Goal: Transaction & Acquisition: Purchase product/service

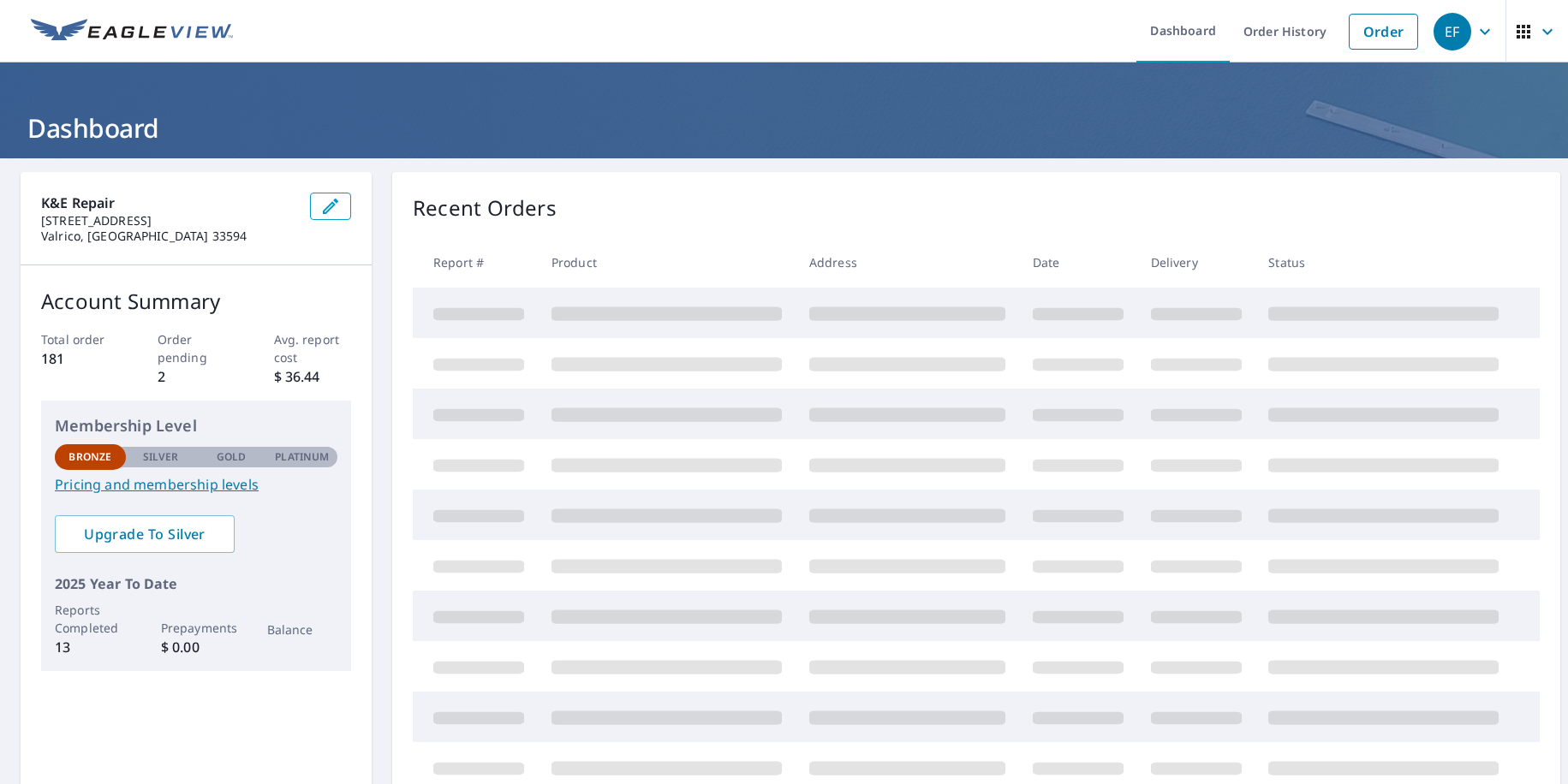
click at [848, 160] on div "K&E Repair [STREET_ADDRESS] Account Summary Total order 181 Order pending 2 Avg…" at bounding box center [784, 563] width 1568 height 808
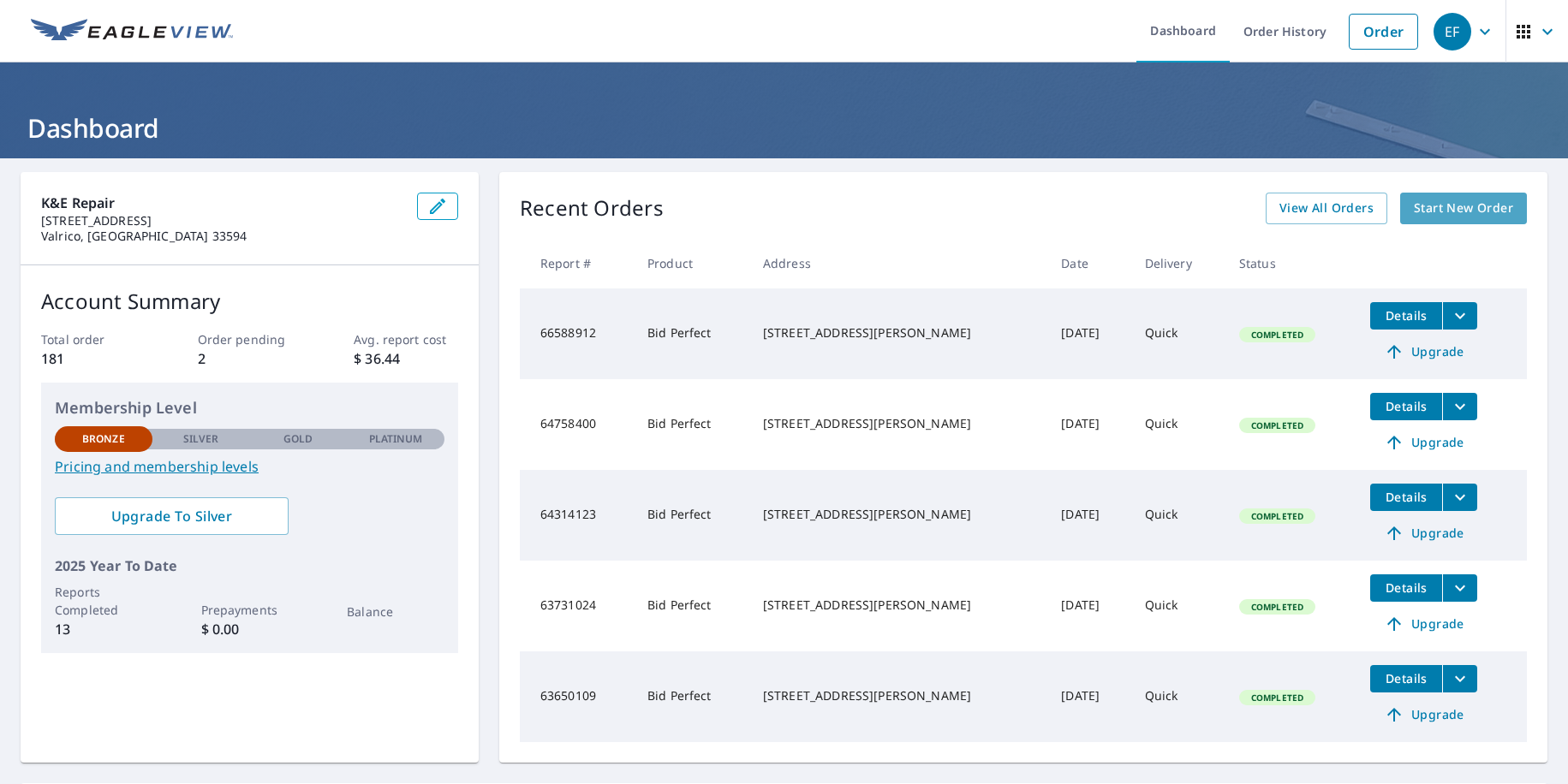
click at [1461, 202] on span "Start New Order" at bounding box center [1463, 208] width 99 height 22
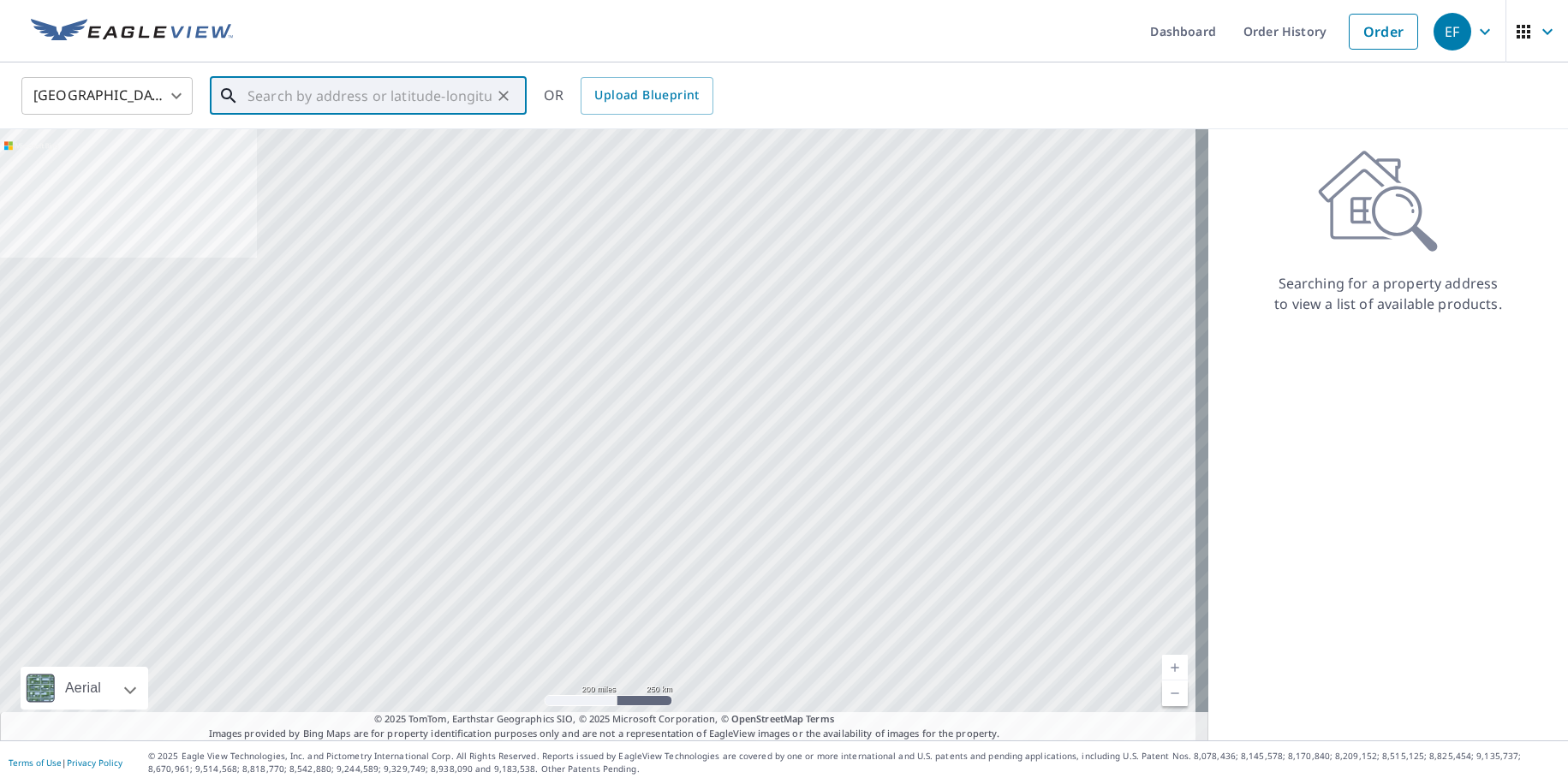
click at [270, 93] on input "text" at bounding box center [370, 96] width 244 height 48
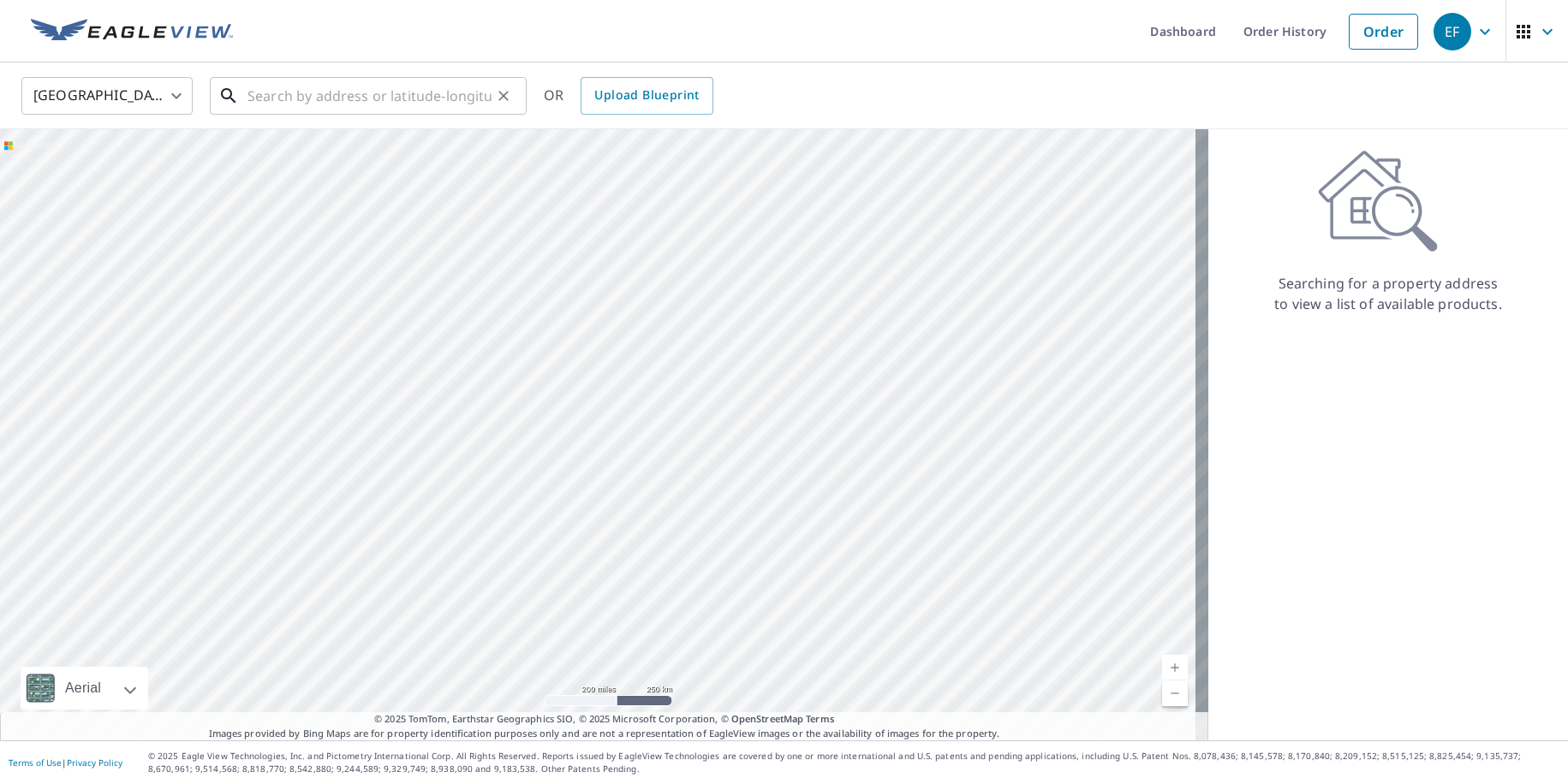
click at [278, 89] on input "text" at bounding box center [370, 96] width 244 height 48
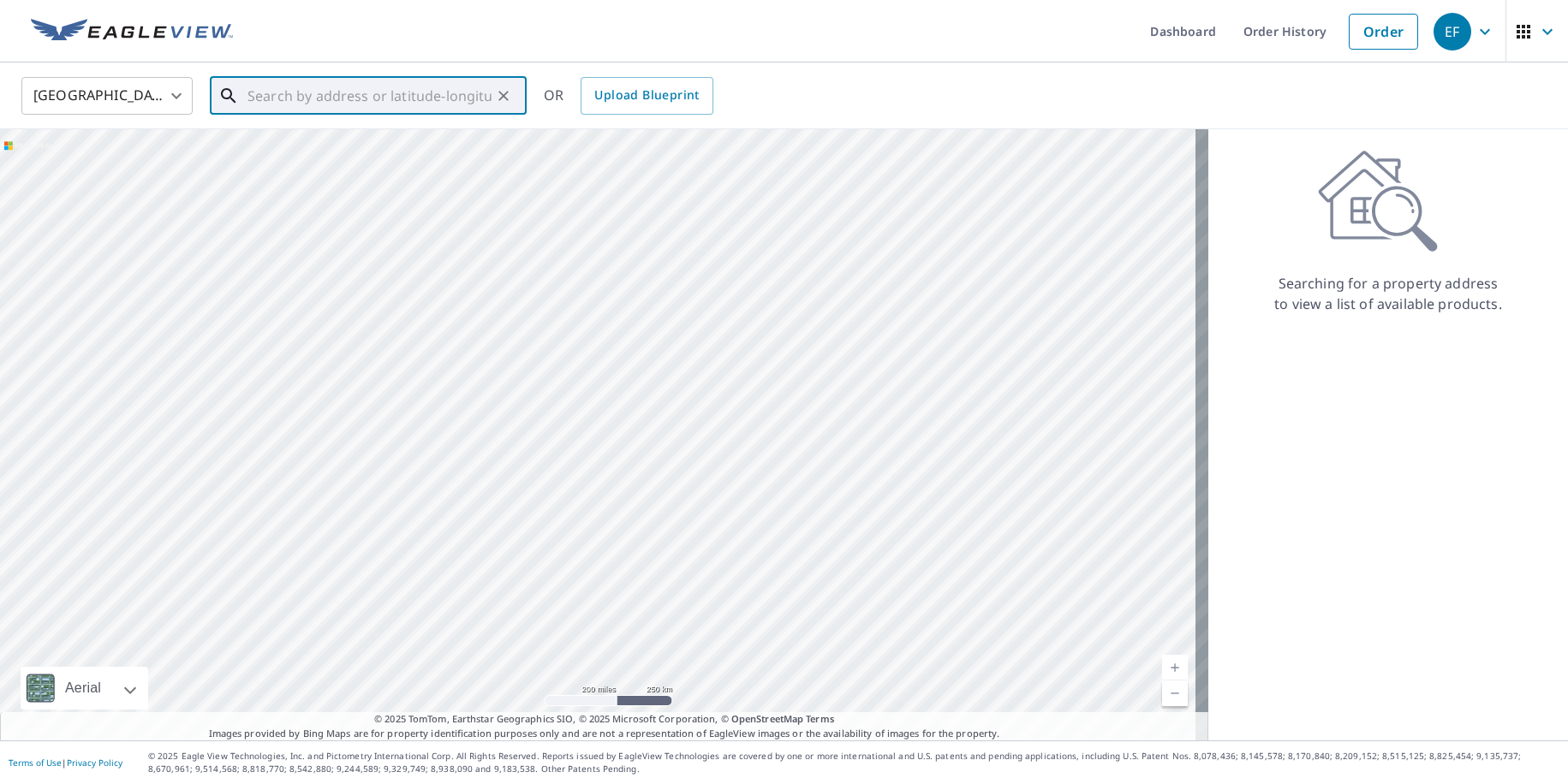
paste input "[STREET_ADDRESS]"
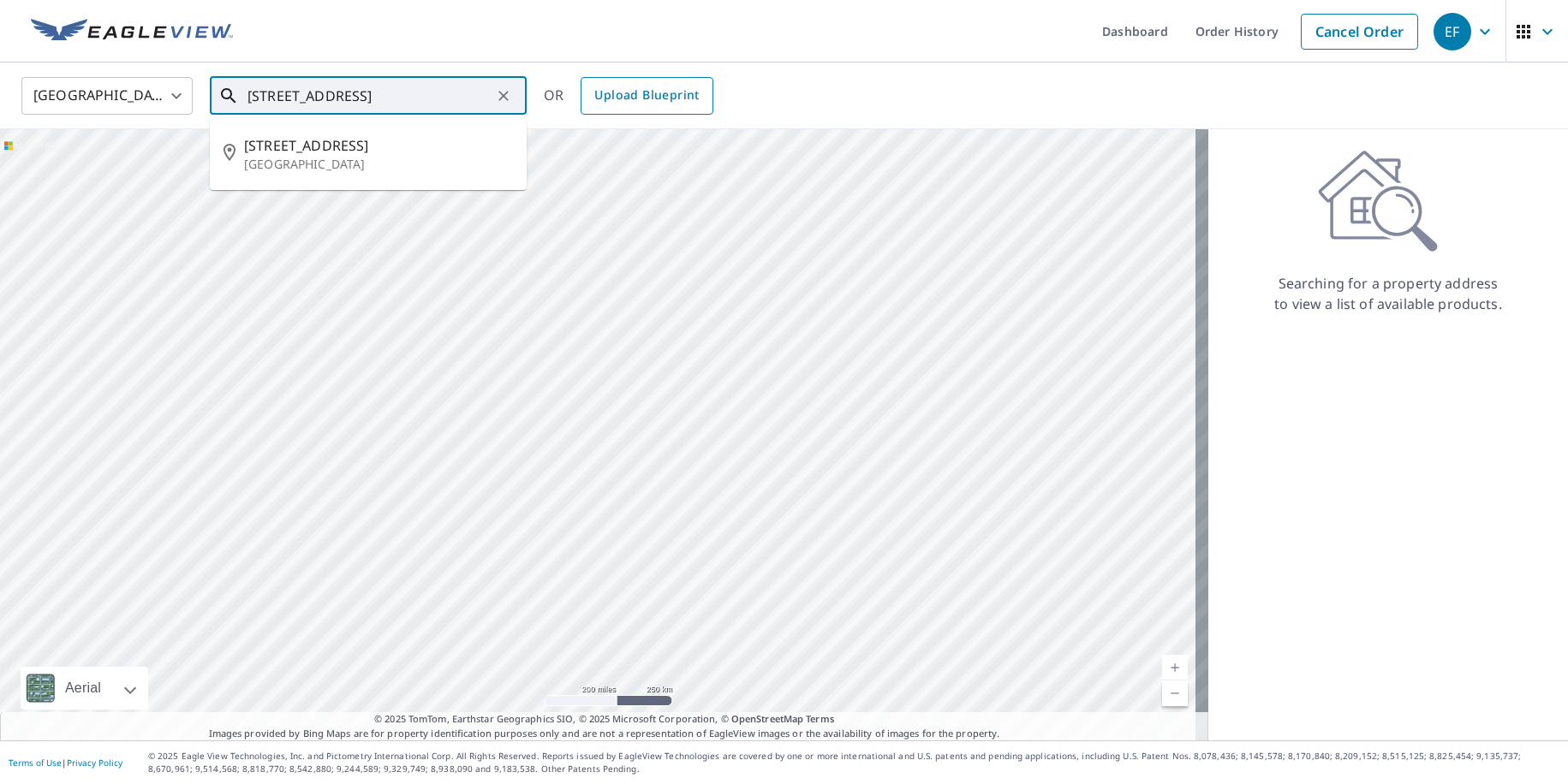
type input "[STREET_ADDRESS]"
click at [646, 104] on span "Upload Blueprint" at bounding box center [646, 96] width 104 height 22
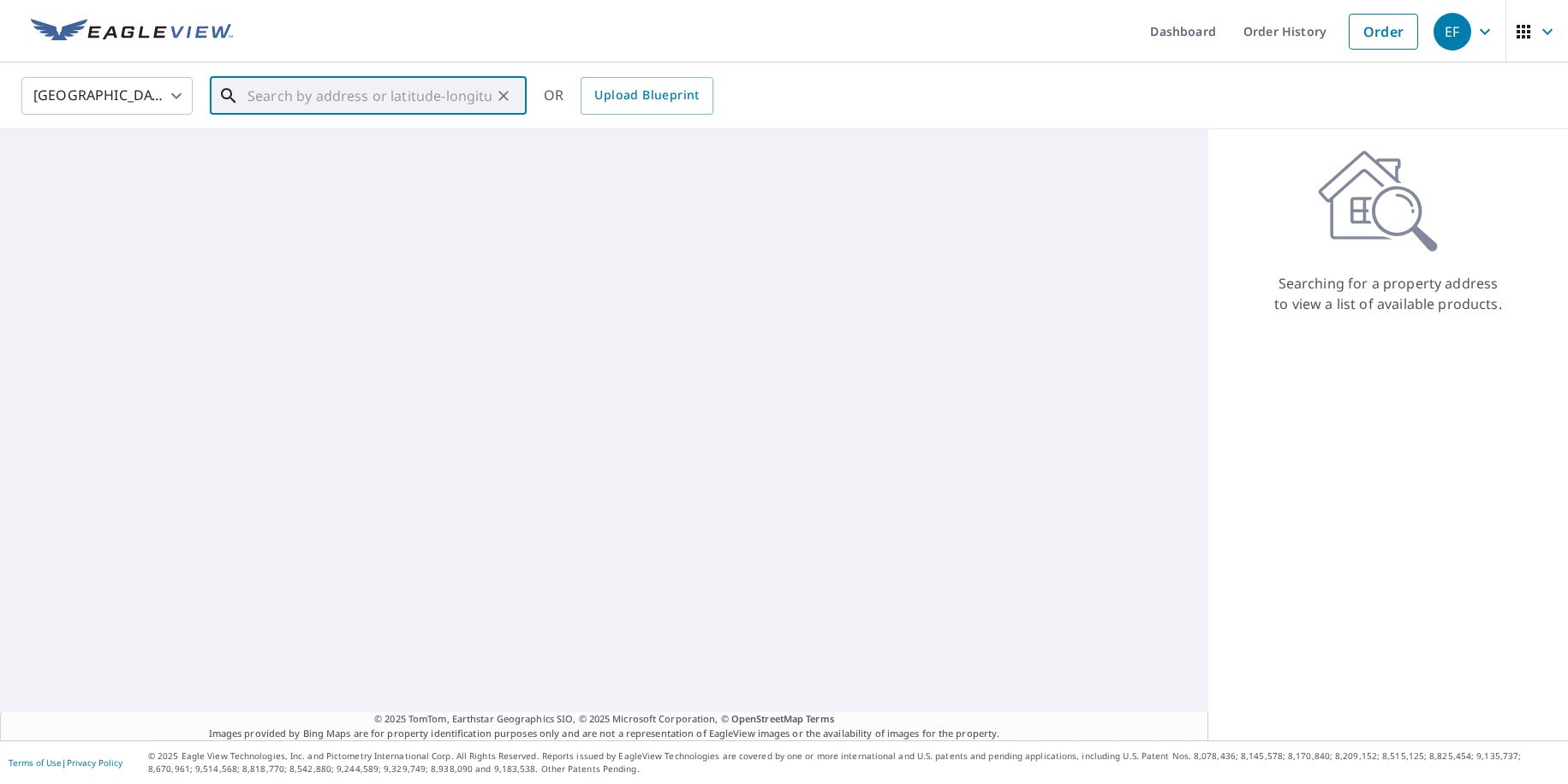
click at [426, 95] on input "text" at bounding box center [370, 96] width 244 height 48
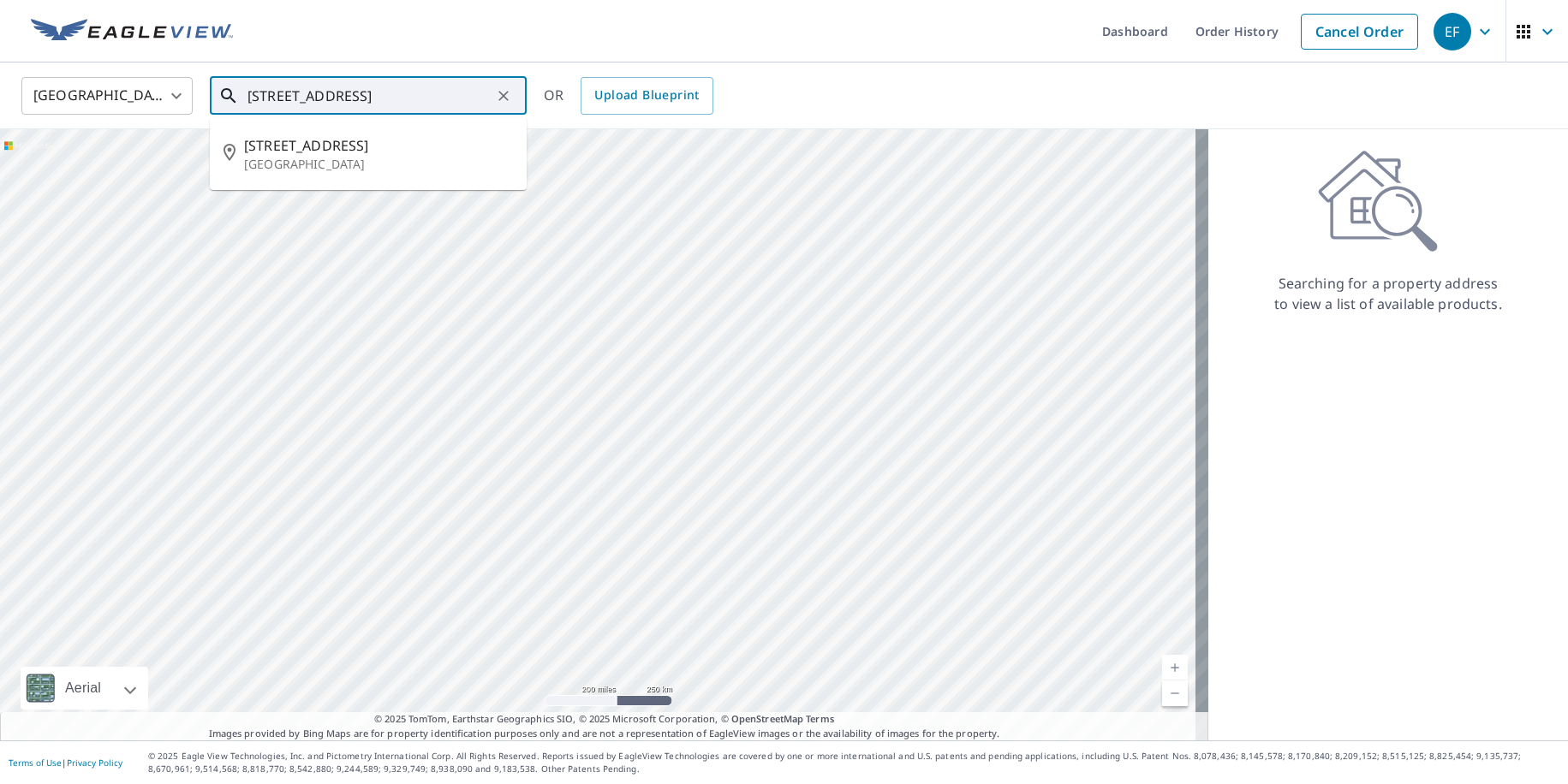
scroll to position [0, 15]
type input "[STREET_ADDRESS]"
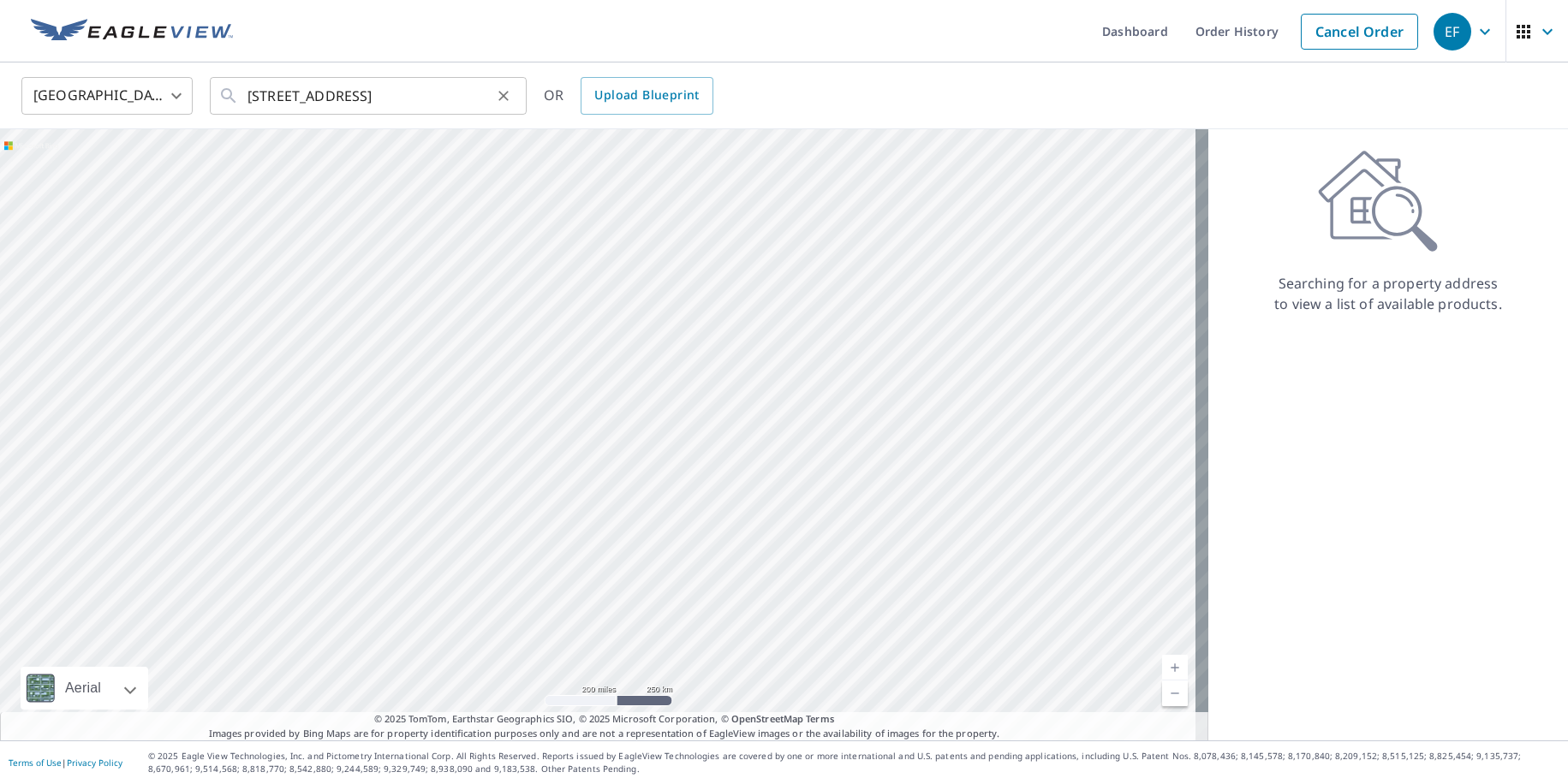
scroll to position [0, 0]
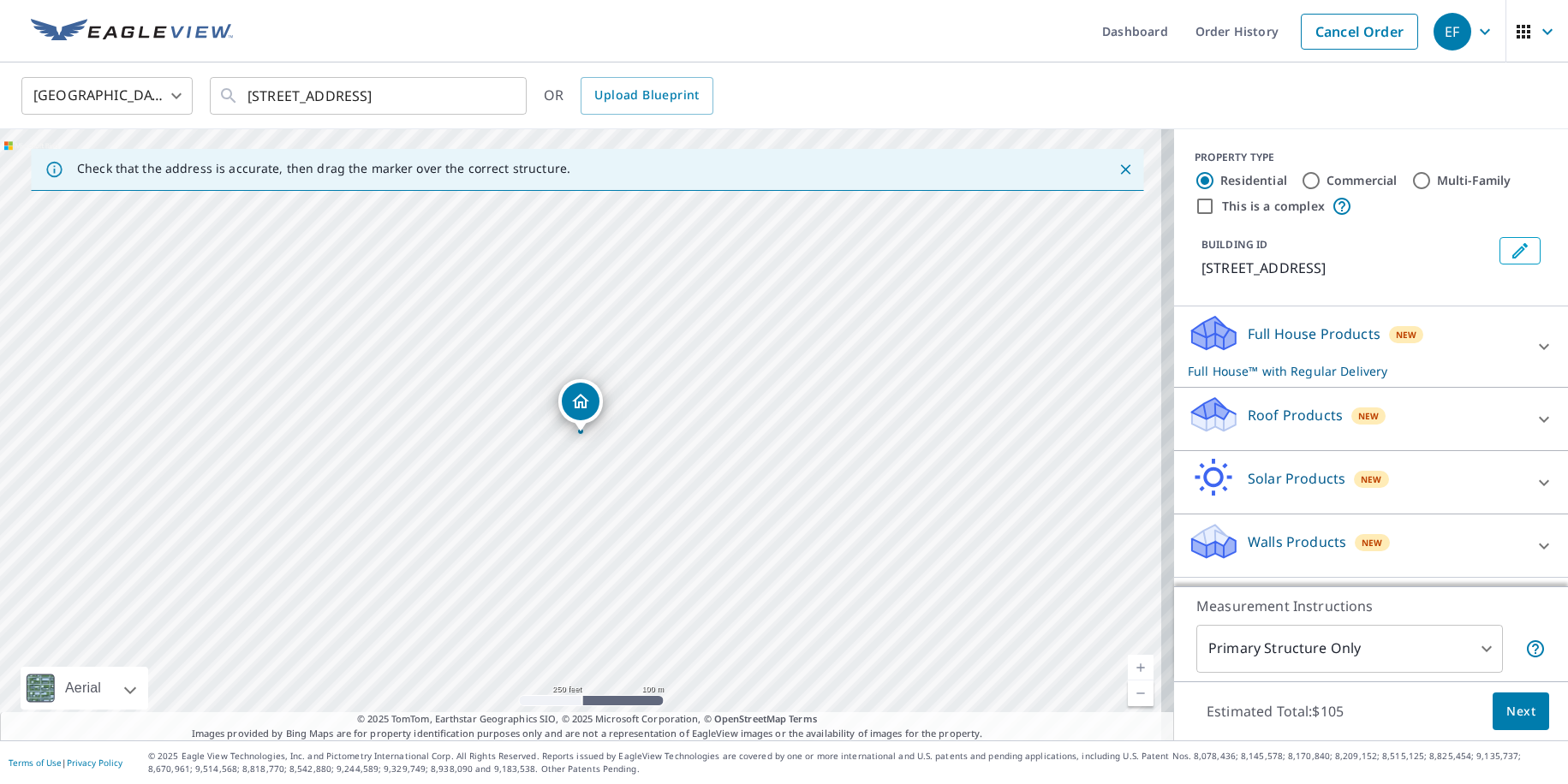
click at [1282, 419] on p "Roof Products" at bounding box center [1295, 415] width 96 height 21
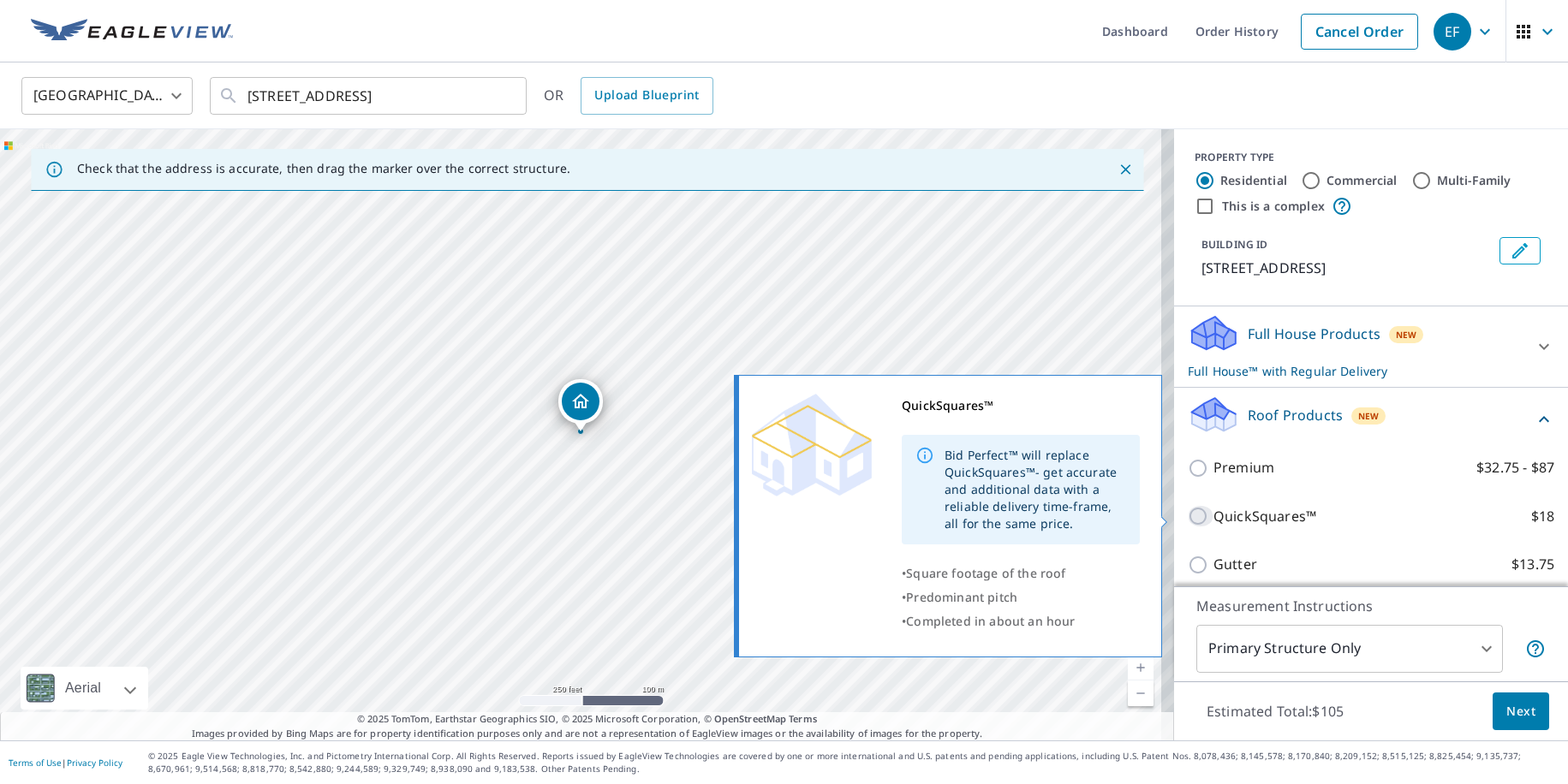
click at [1188, 515] on input "QuickSquares™ $18" at bounding box center [1200, 516] width 26 height 21
checkbox input "true"
checkbox input "false"
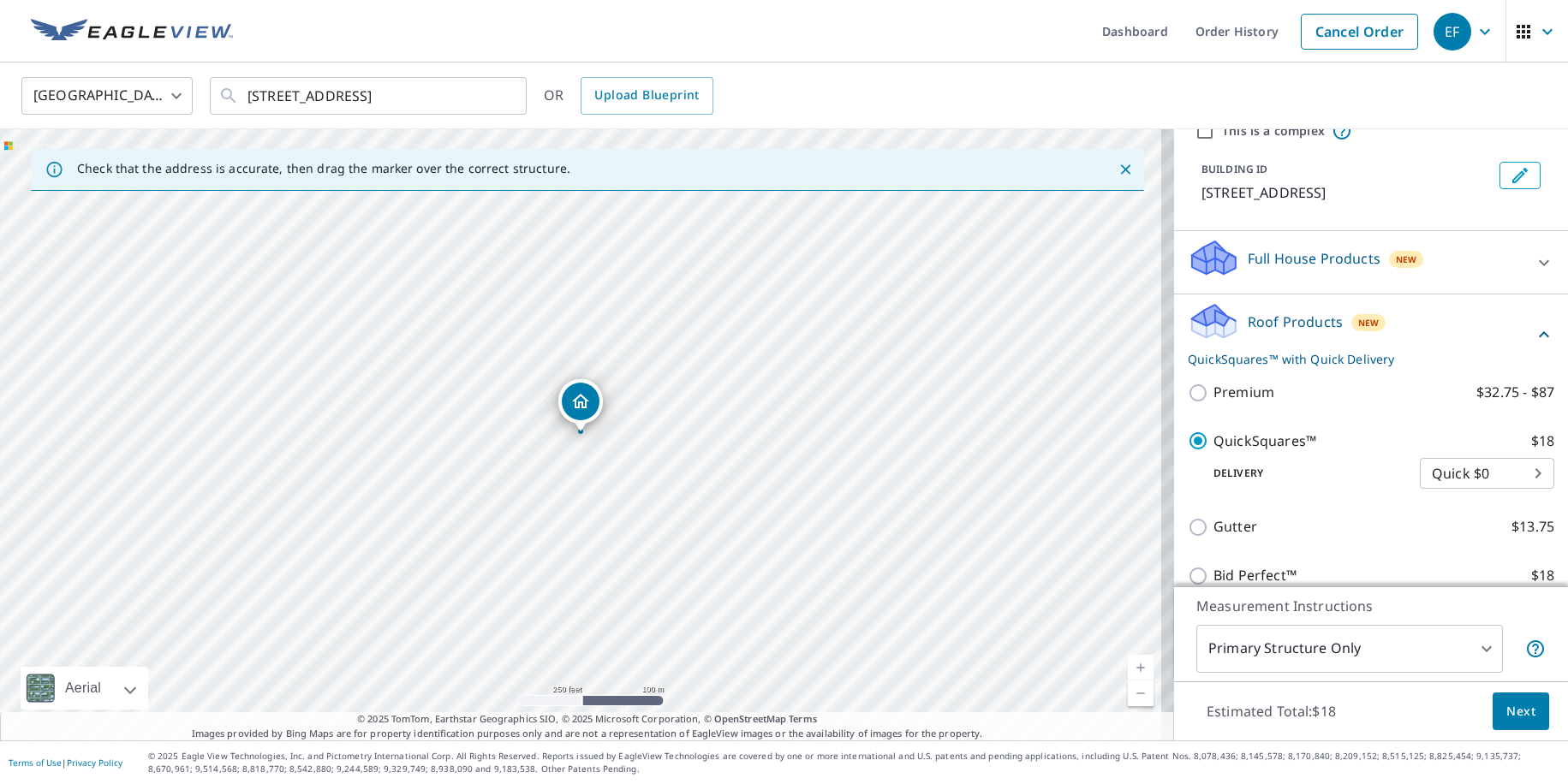
scroll to position [223, 0]
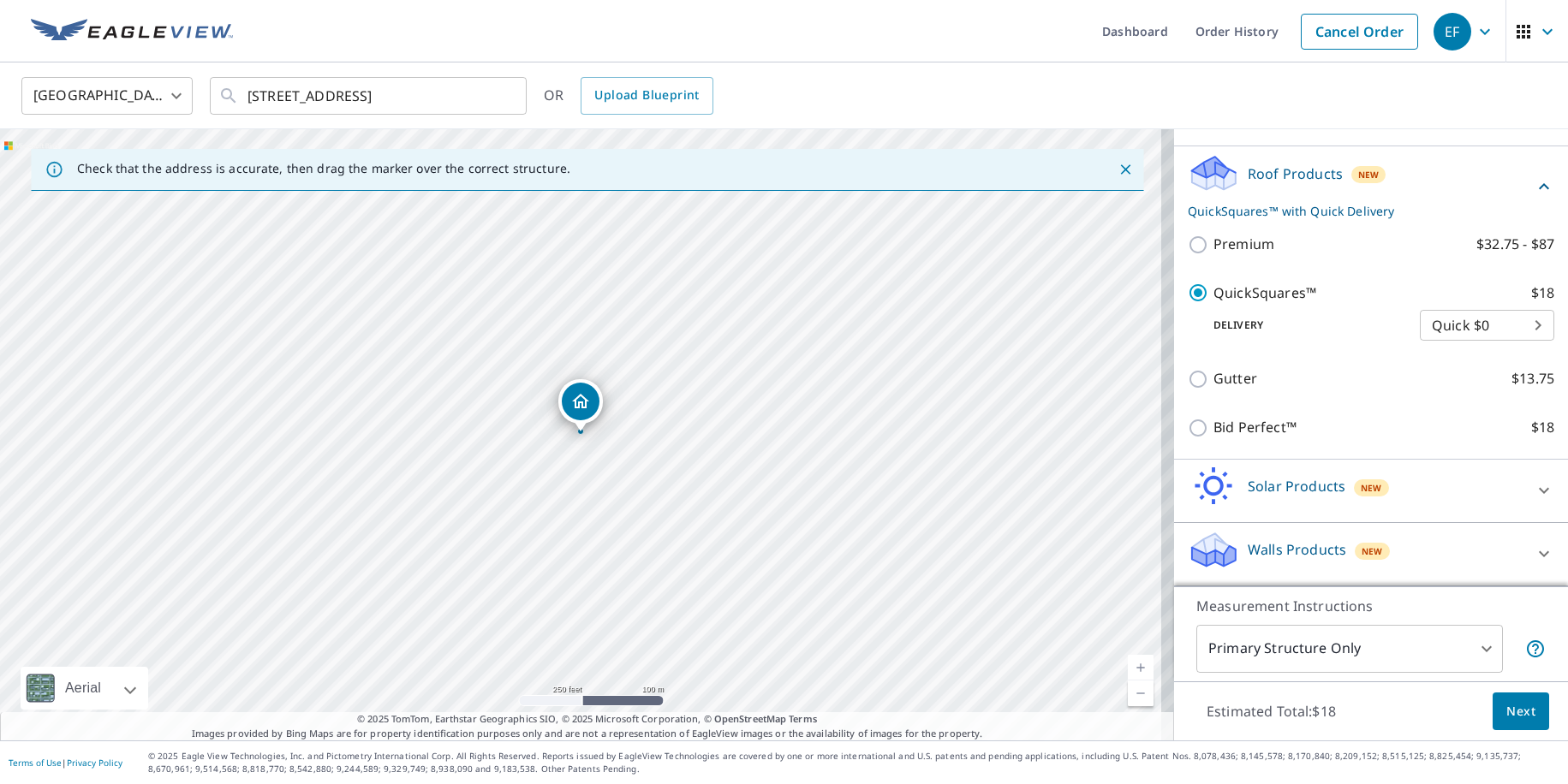
click at [1518, 711] on span "Next" at bounding box center [1521, 712] width 29 height 22
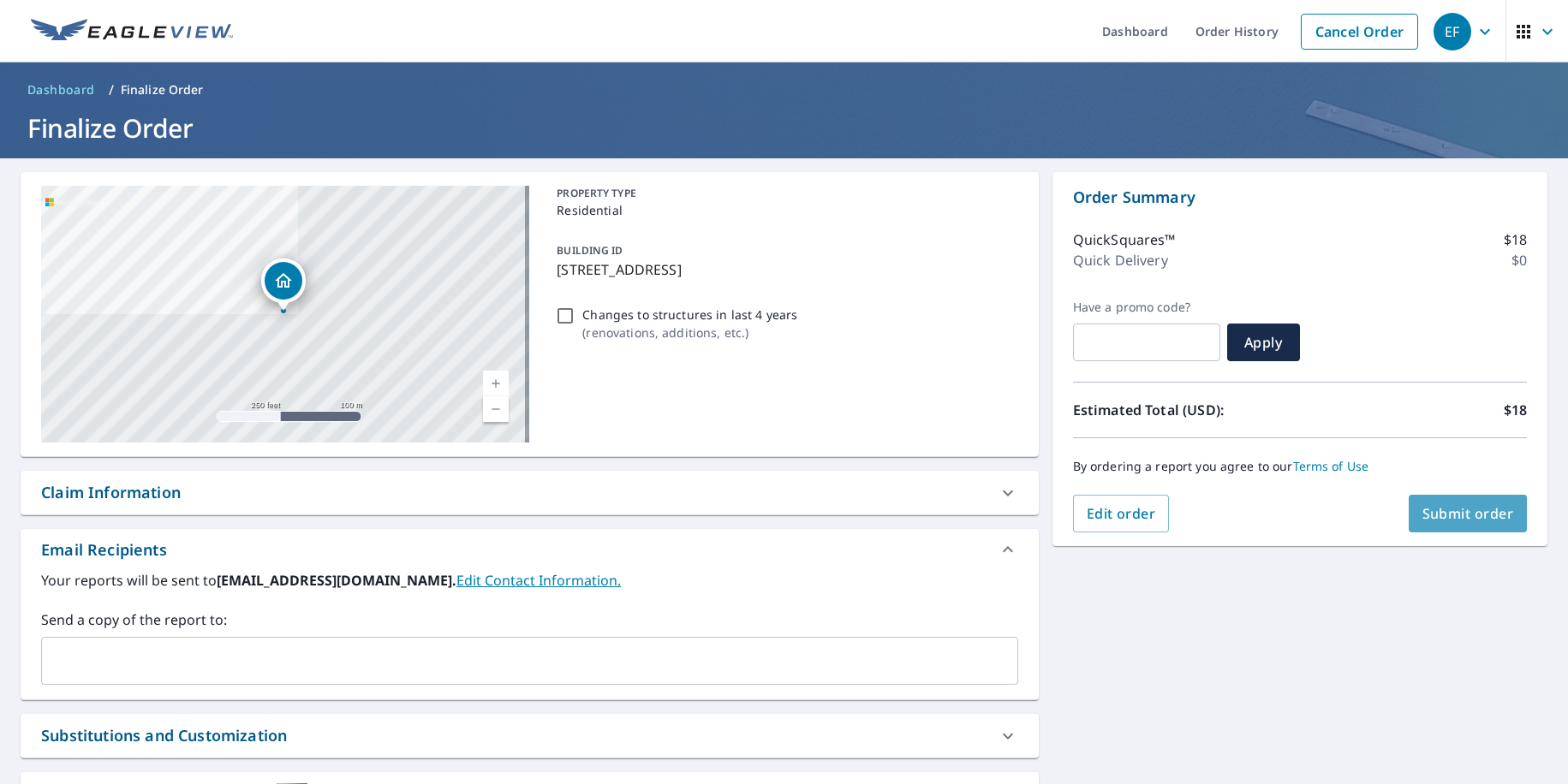
click at [1461, 513] on span "Submit order" at bounding box center [1468, 514] width 92 height 19
checkbox input "true"
